Goal: Task Accomplishment & Management: Complete application form

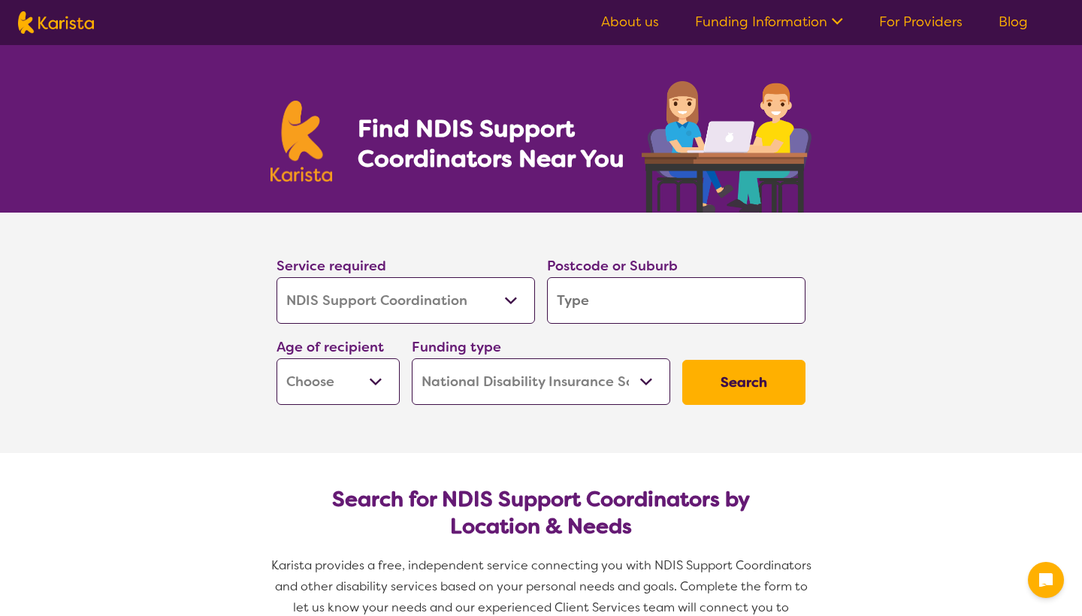
select select "NDIS Support Coordination"
select select "NDIS"
select select "NDIS Support Coordination"
select select "NDIS"
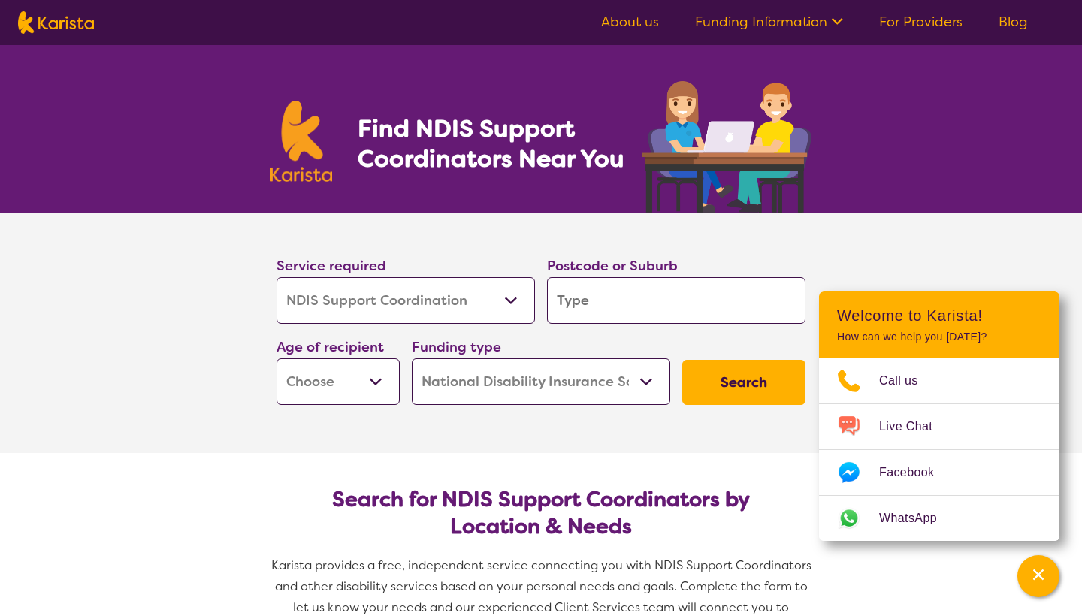
click at [591, 298] on input "search" at bounding box center [676, 300] width 259 height 47
type input "3"
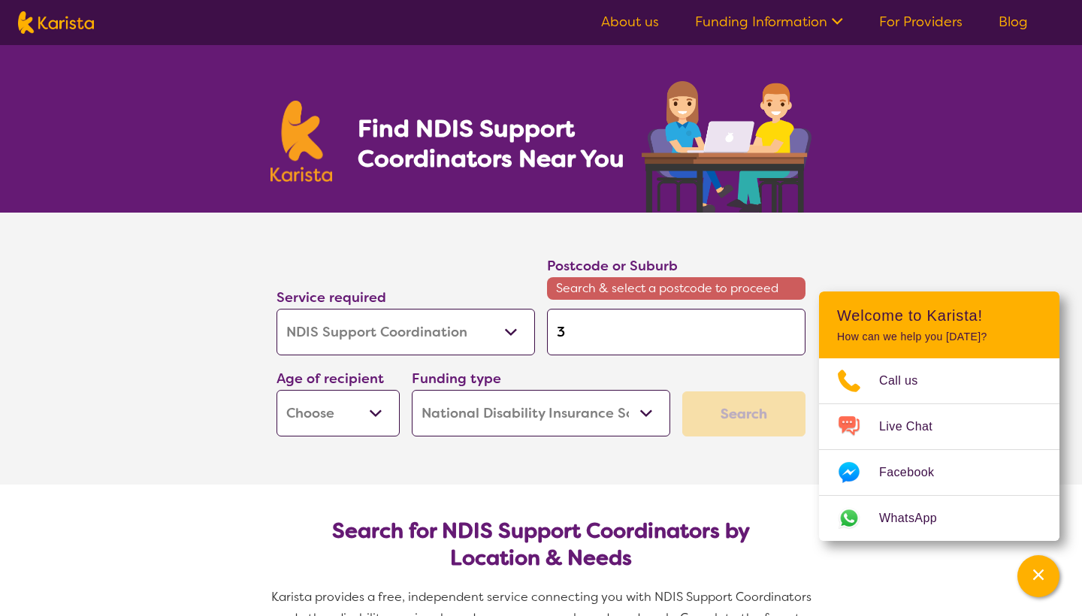
type input "33"
type input "335"
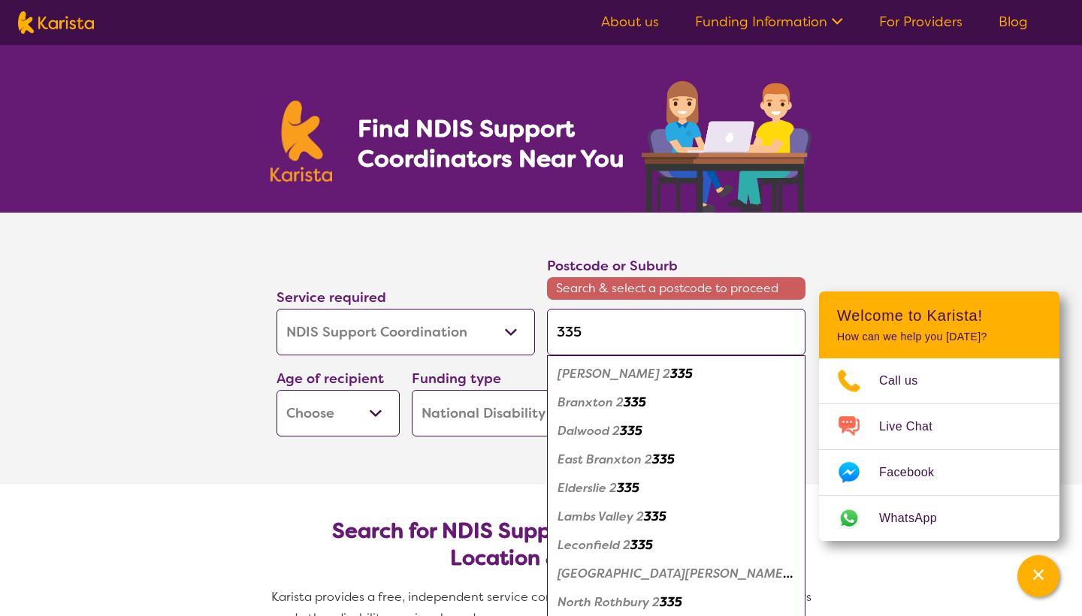
type input "3352"
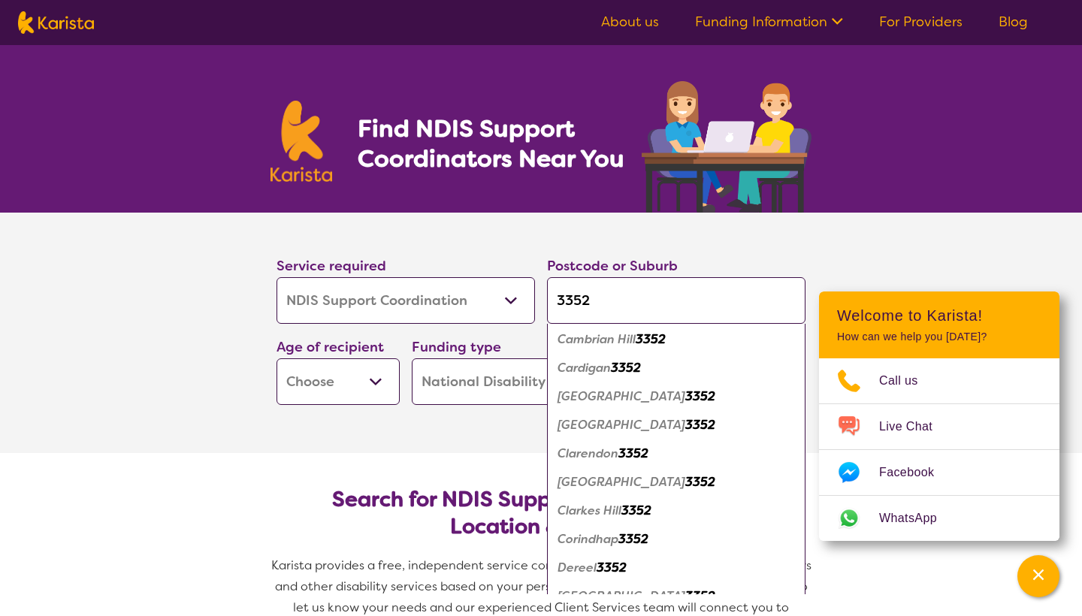
scroll to position [262, 0]
type input "335"
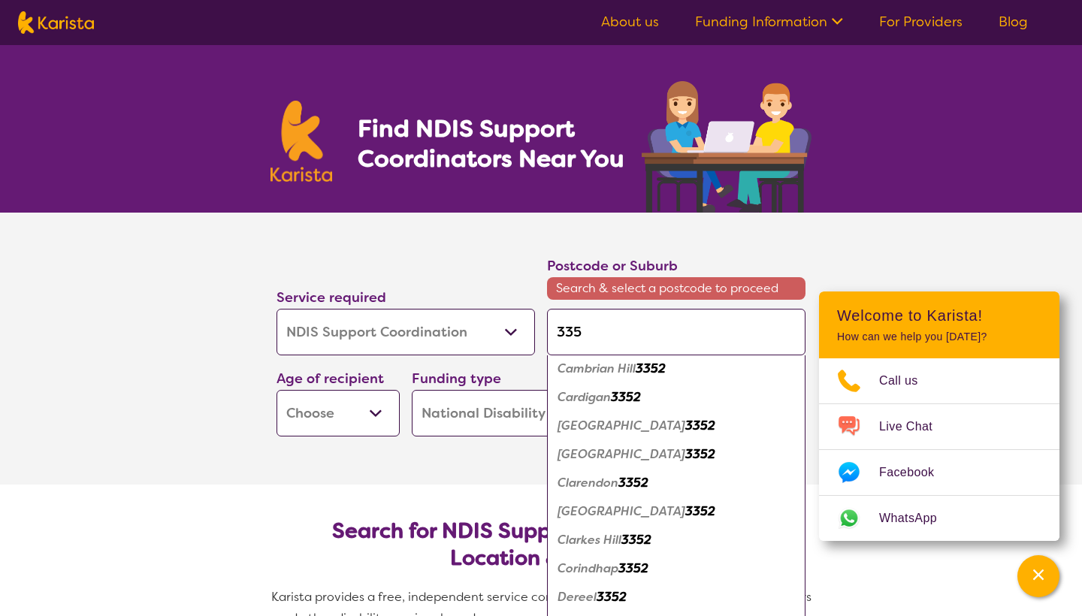
type input "33"
type input "3"
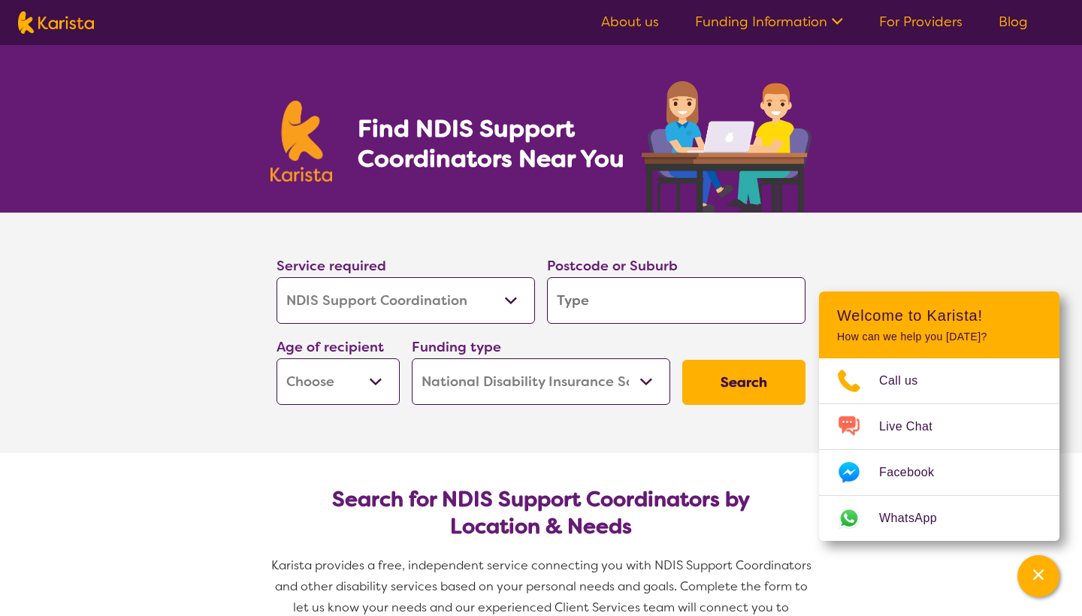
type input "b"
type input "ba"
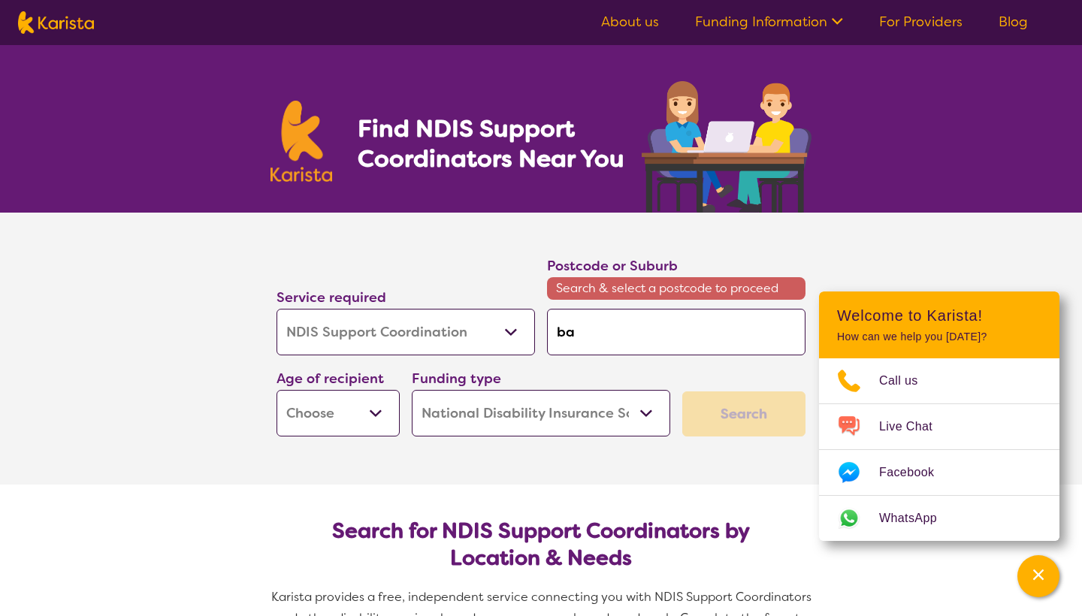
type input "[MEDICAL_DATA]"
type input "ball"
type input "balla"
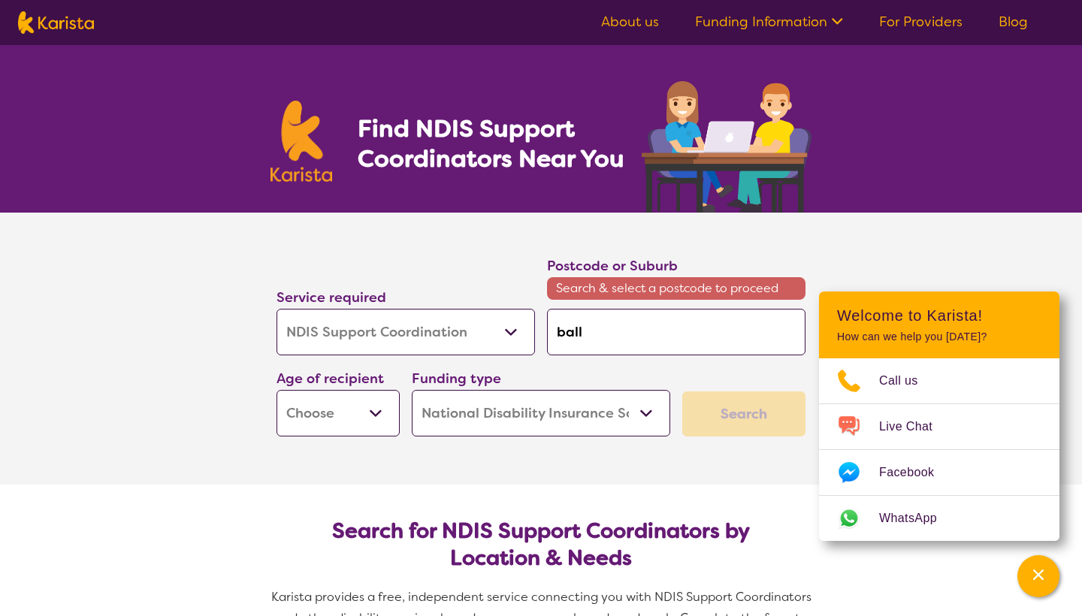
type input "balla"
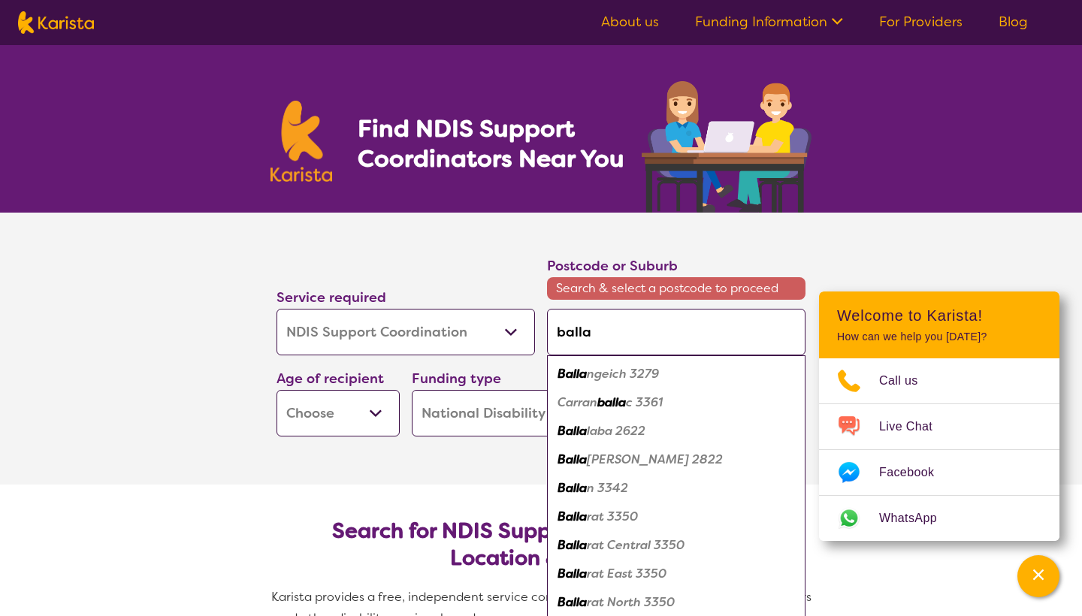
type input "ballar"
type input "ballara"
type input "ballarat"
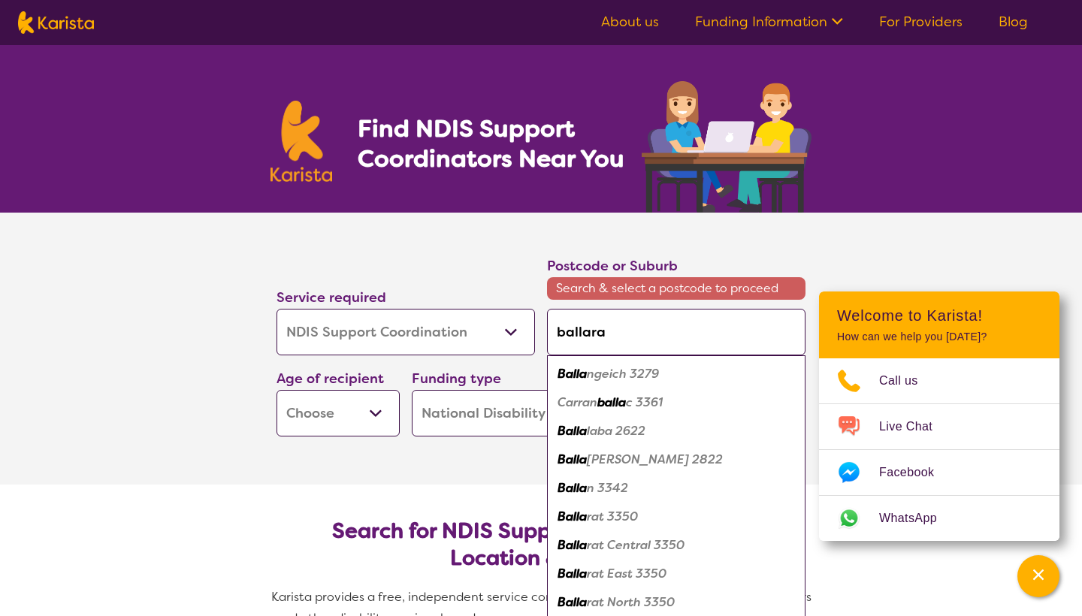
type input "ballarat"
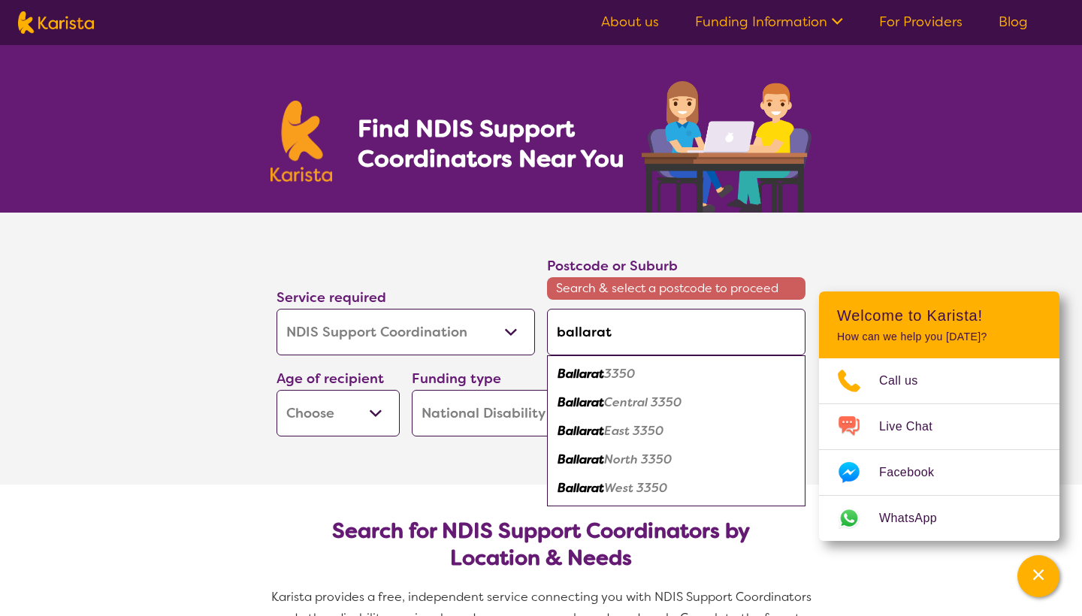
click at [618, 371] on em "3350" at bounding box center [619, 374] width 31 height 16
type input "3350"
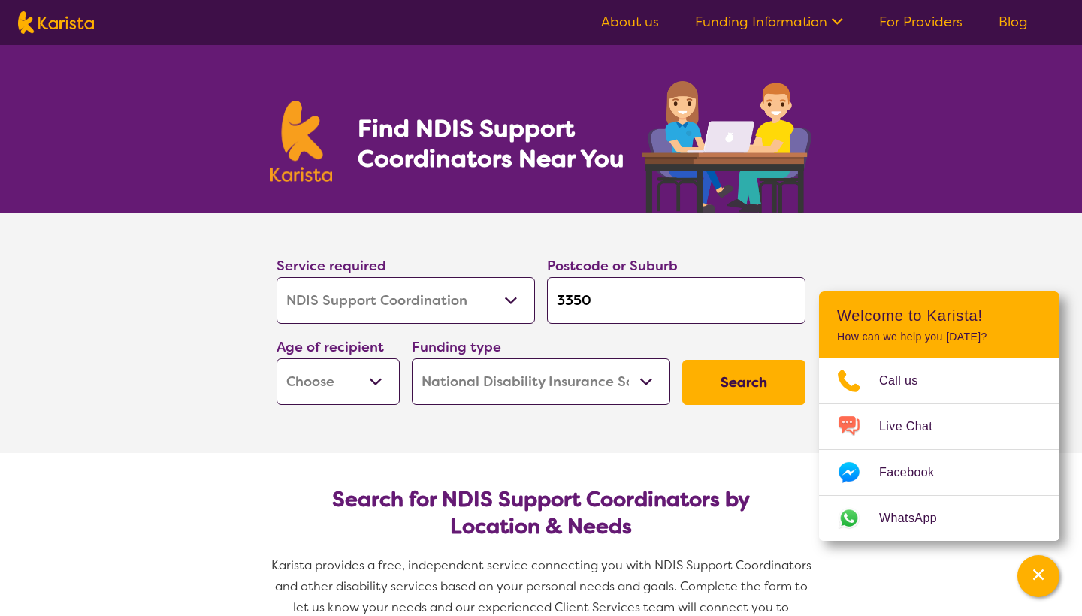
select select "AD"
click at [759, 389] on button "Search" at bounding box center [743, 382] width 123 height 45
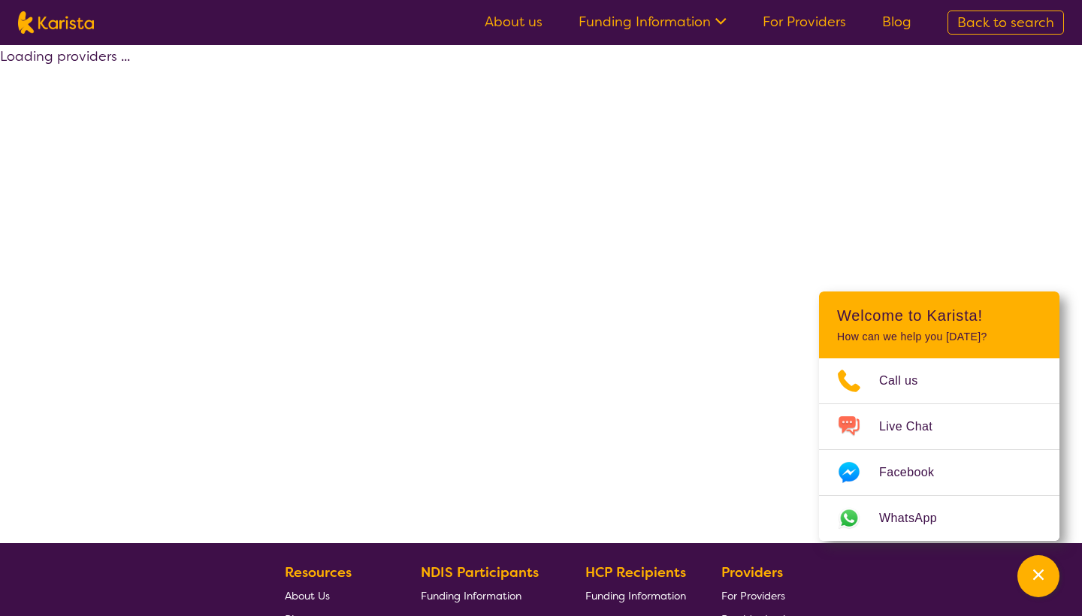
select select "by_score"
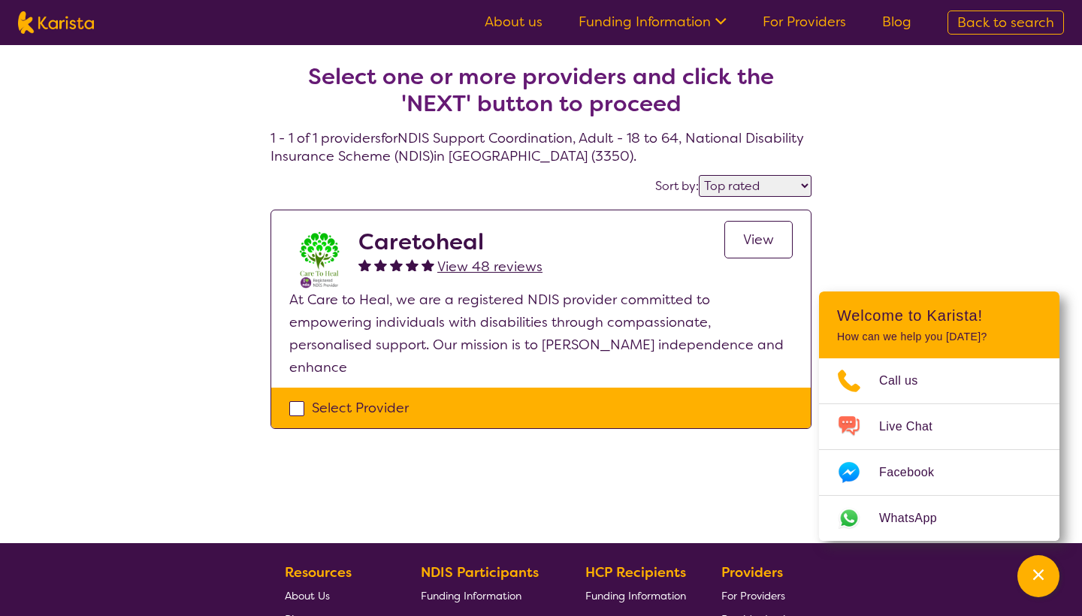
click at [455, 240] on h2 "Caretoheal" at bounding box center [451, 241] width 184 height 27
click at [322, 247] on img at bounding box center [319, 258] width 60 height 60
click at [299, 397] on div "Select Provider" at bounding box center [541, 408] width 504 height 23
checkbox input "true"
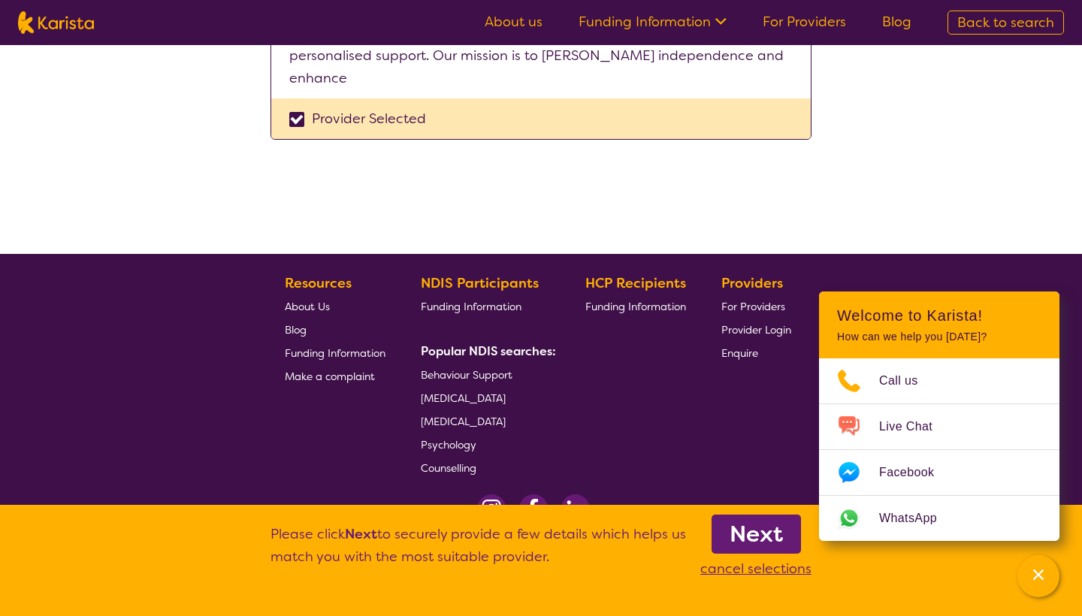
scroll to position [289, 0]
click at [755, 537] on b "Next" at bounding box center [756, 534] width 53 height 30
